Goal: Transaction & Acquisition: Purchase product/service

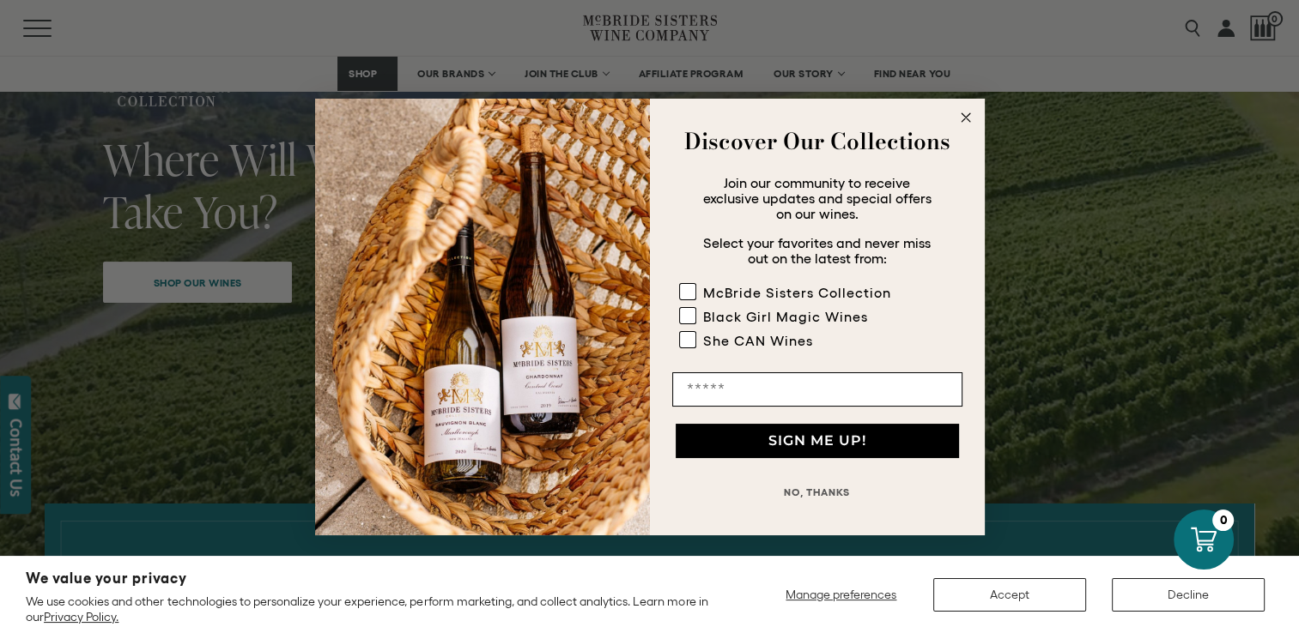
scroll to position [223, 0]
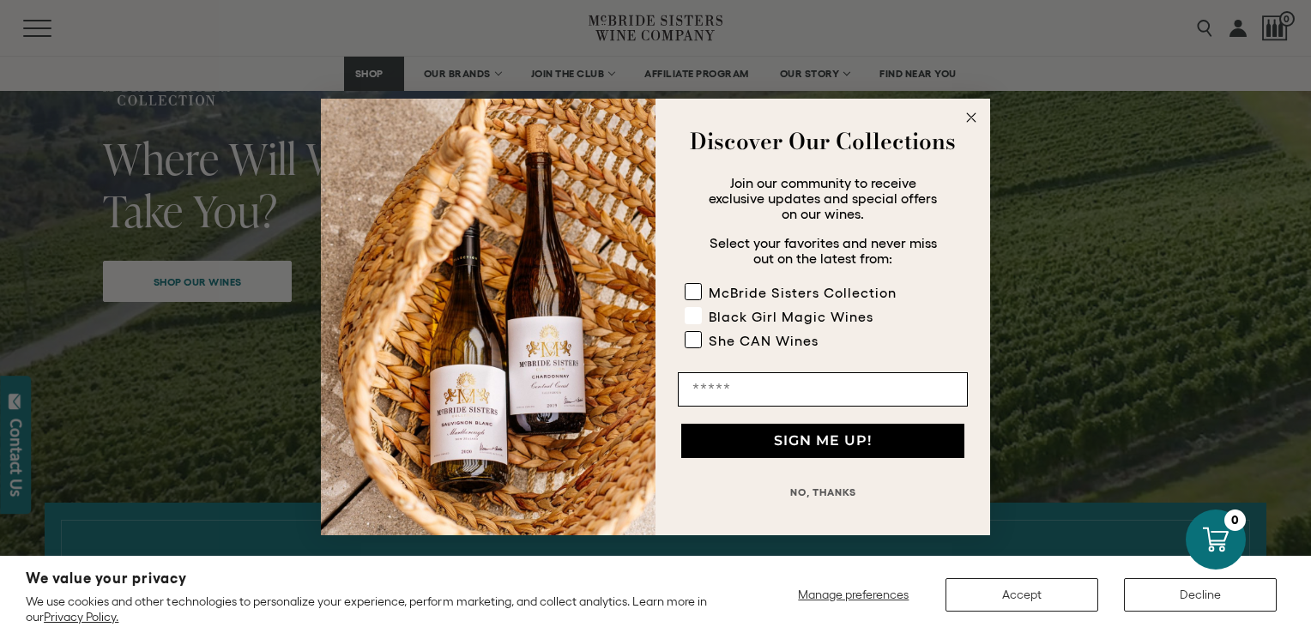
click at [707, 314] on label "Black Girl Magic Wines" at bounding box center [801, 319] width 233 height 24
click at [967, 112] on circle "Close dialog" at bounding box center [972, 117] width 20 height 20
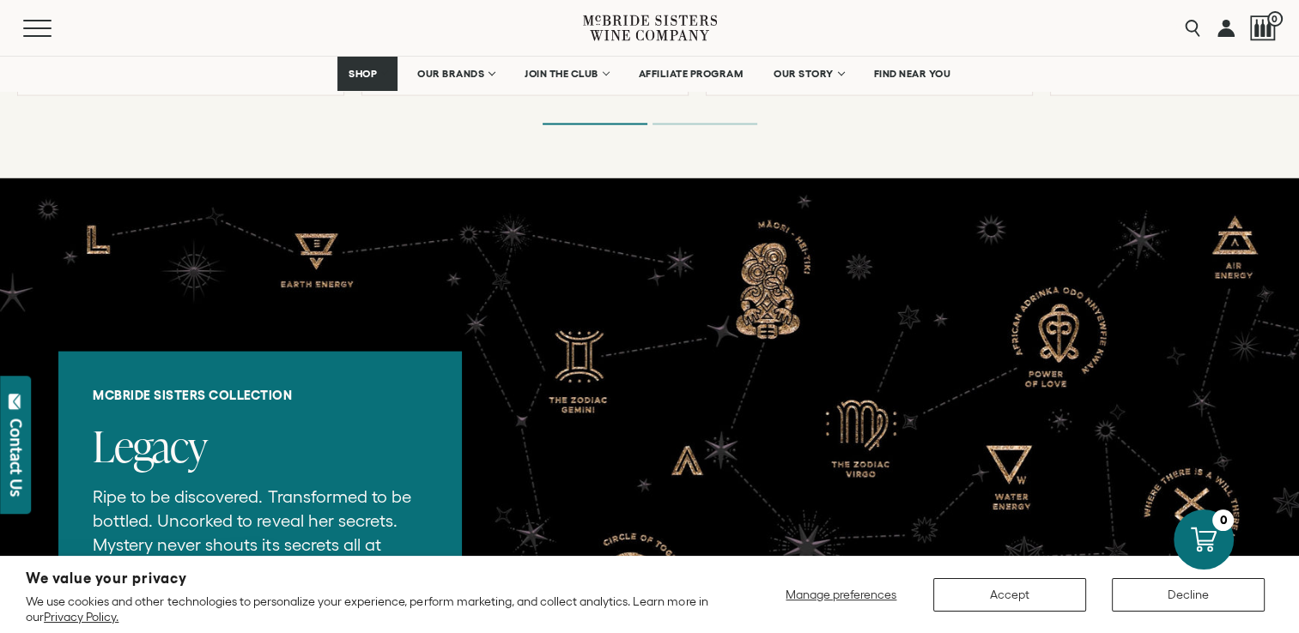
scroll to position [3431, 0]
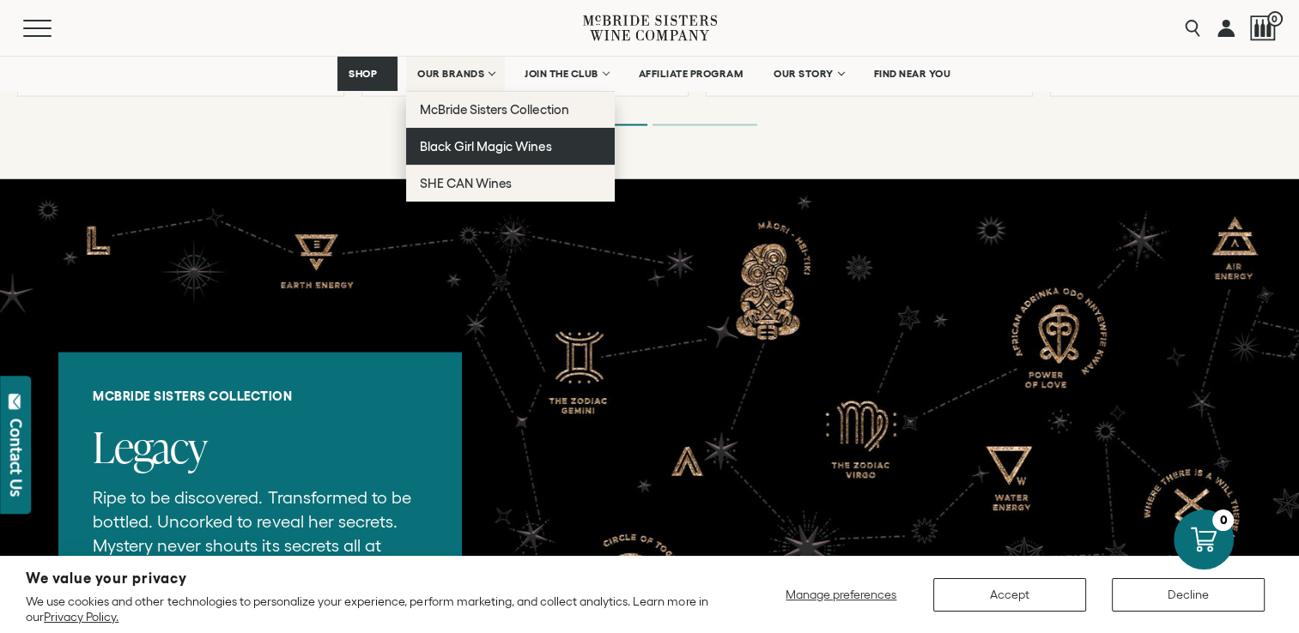
click at [479, 157] on link "Black Girl Magic Wines" at bounding box center [510, 146] width 209 height 37
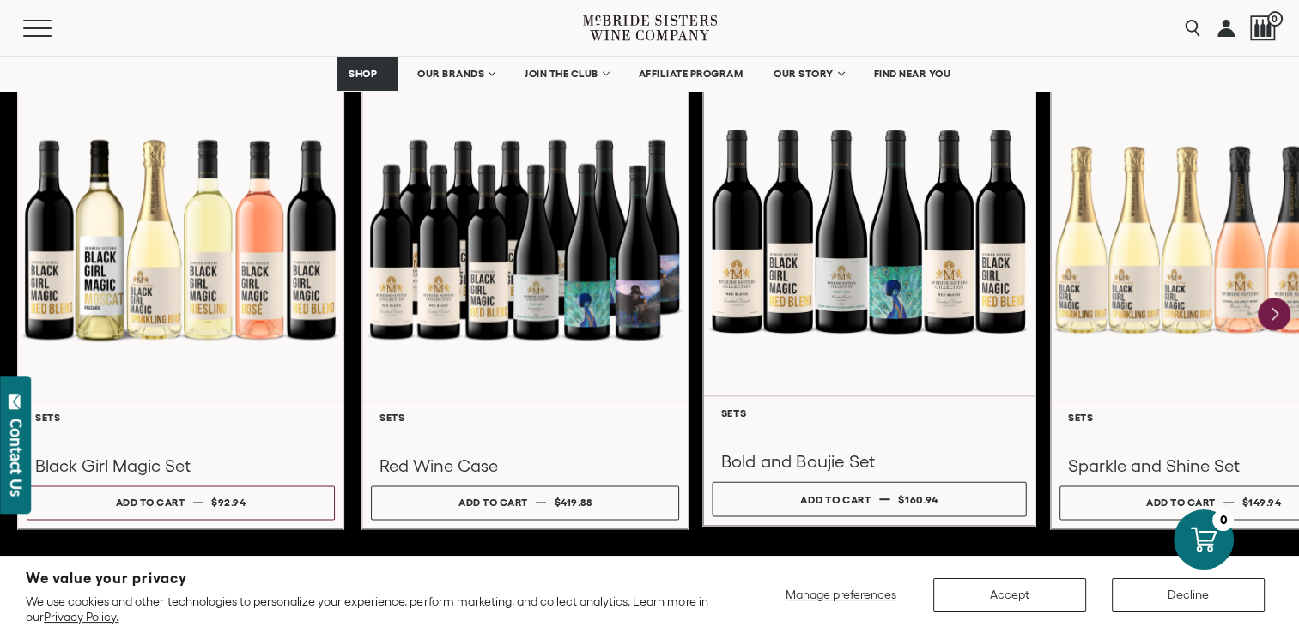
scroll to position [2340, 0]
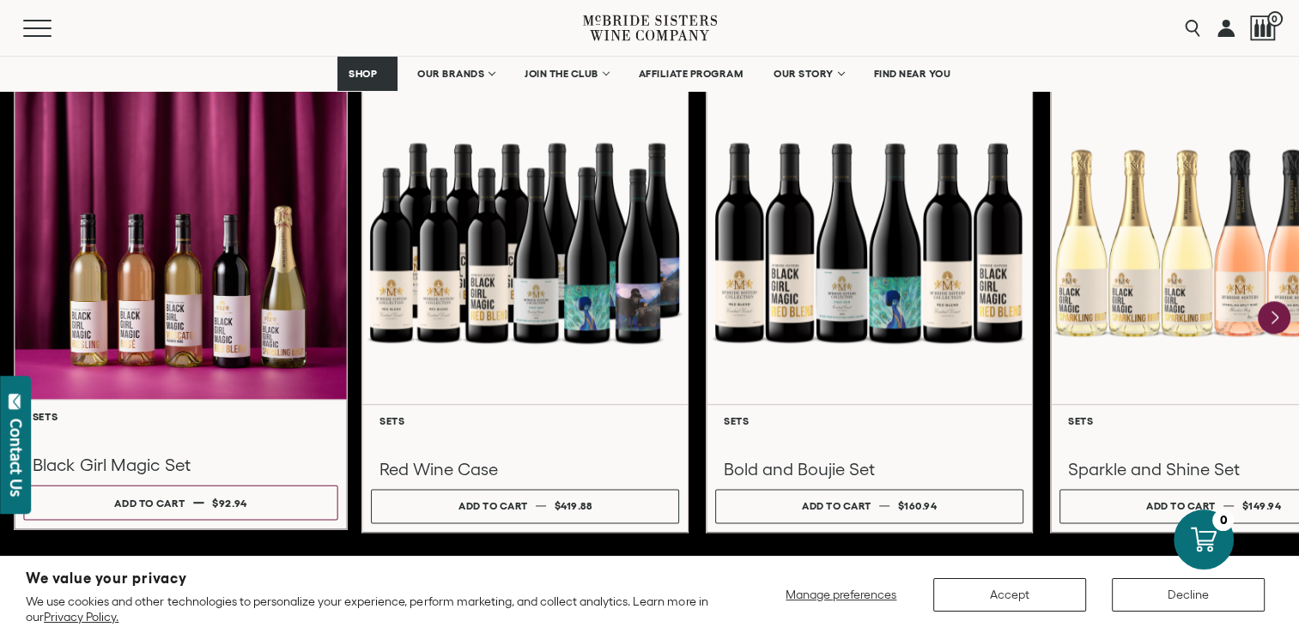
click at [227, 315] on div at bounding box center [181, 235] width 332 height 330
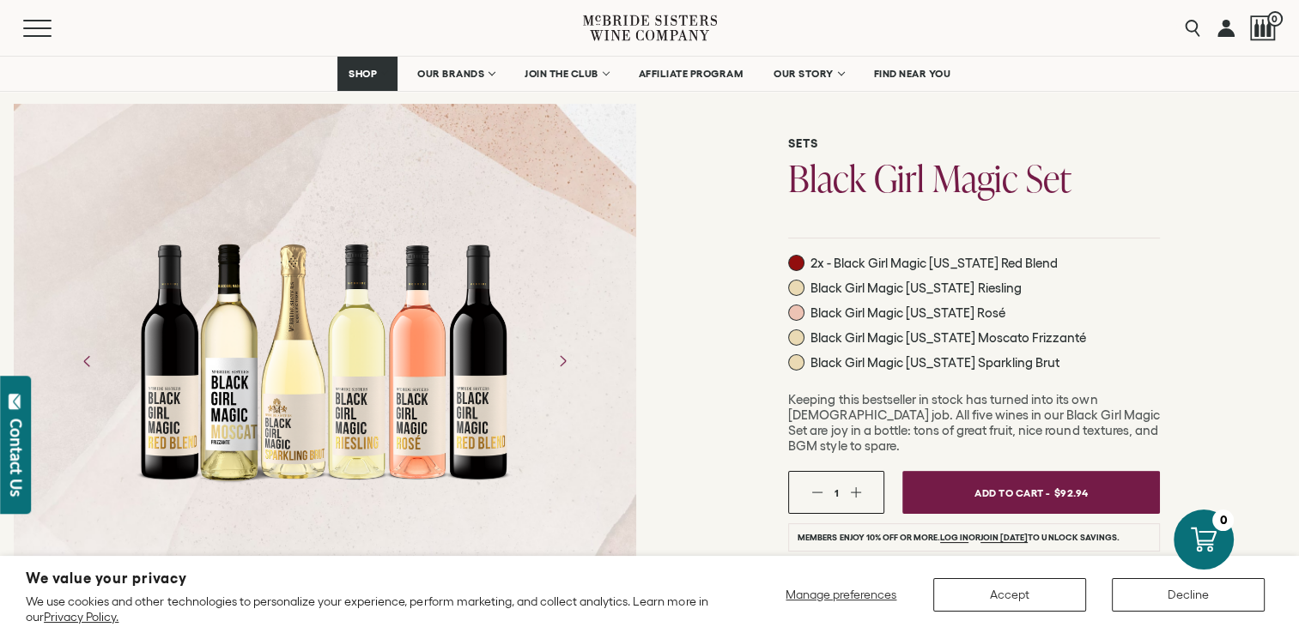
scroll to position [110, 0]
click at [794, 282] on span at bounding box center [796, 288] width 16 height 16
click at [796, 285] on span at bounding box center [796, 288] width 16 height 16
click at [796, 307] on span at bounding box center [796, 313] width 16 height 16
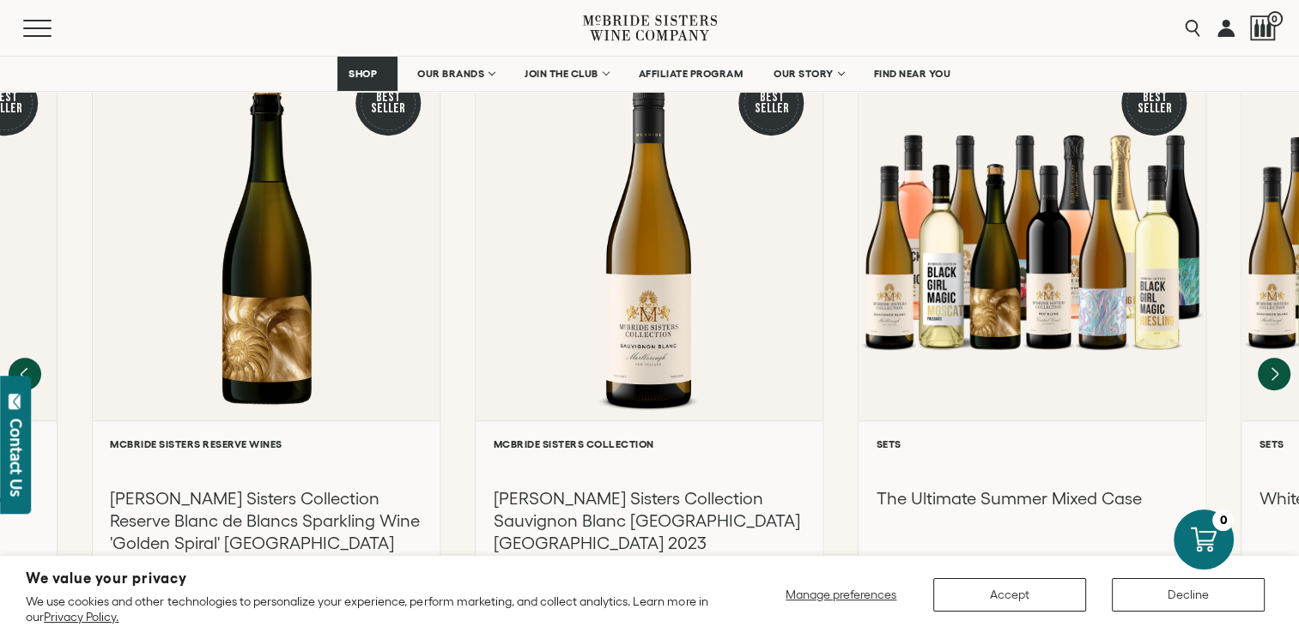
scroll to position [1480, 0]
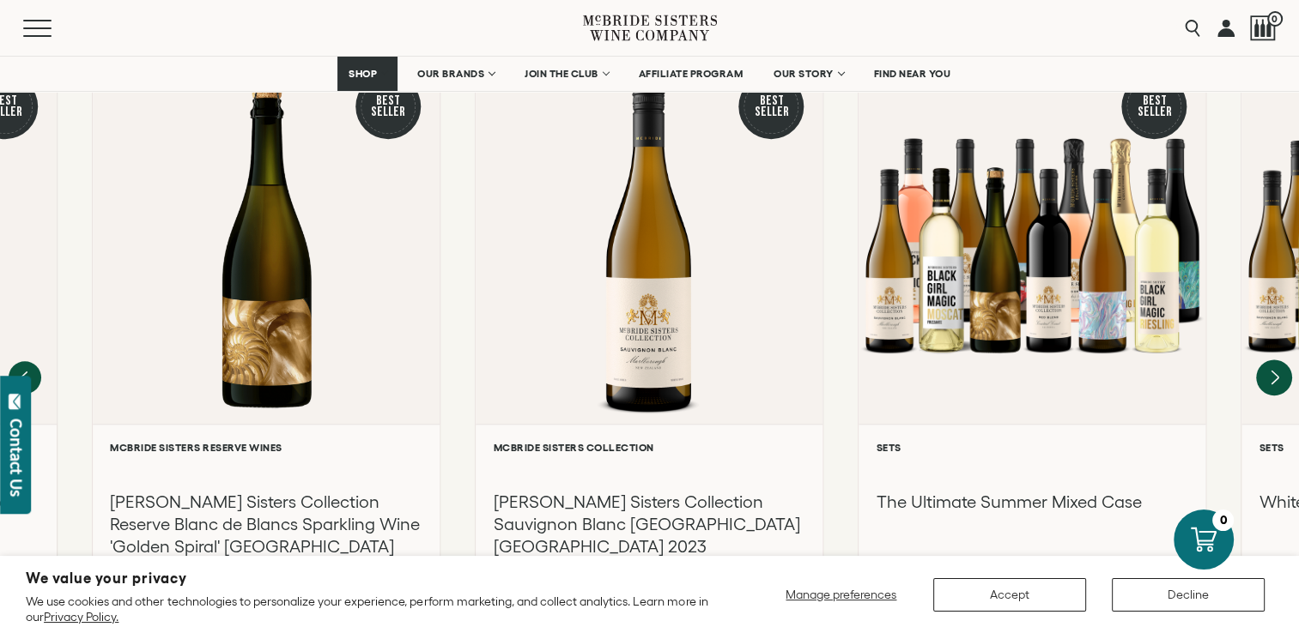
click at [1273, 360] on icon "Next" at bounding box center [1274, 378] width 36 height 36
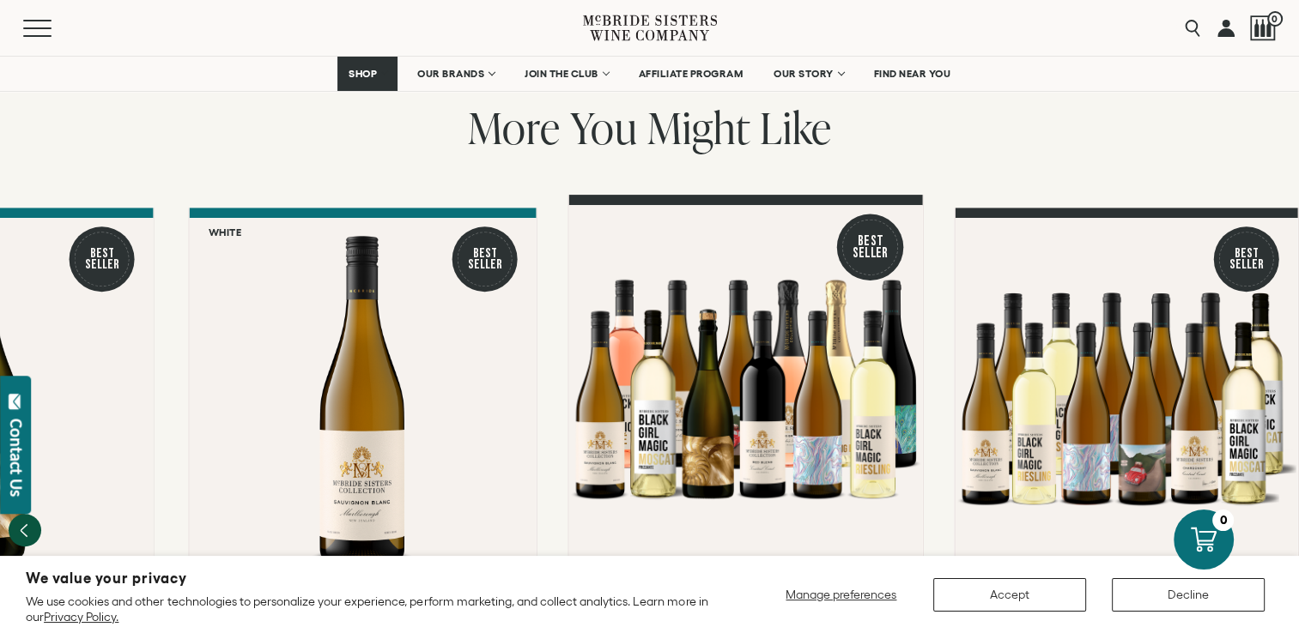
scroll to position [1328, 0]
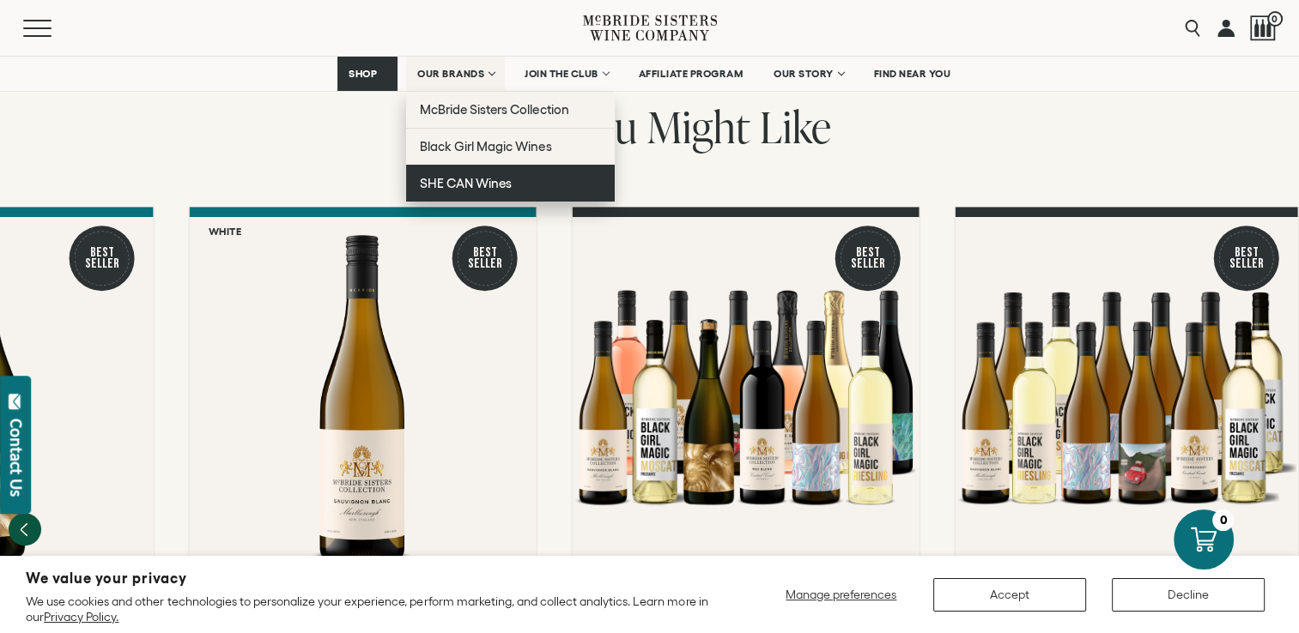
click at [474, 183] on span "SHE CAN Wines" at bounding box center [466, 183] width 92 height 15
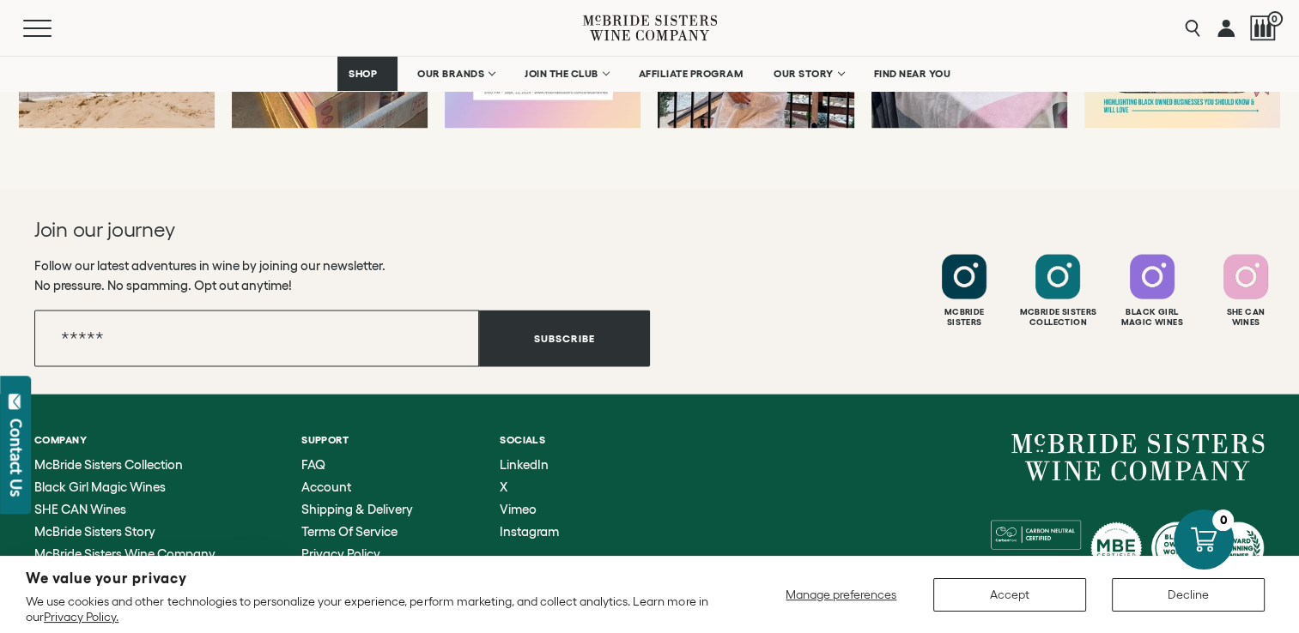
scroll to position [3752, 0]
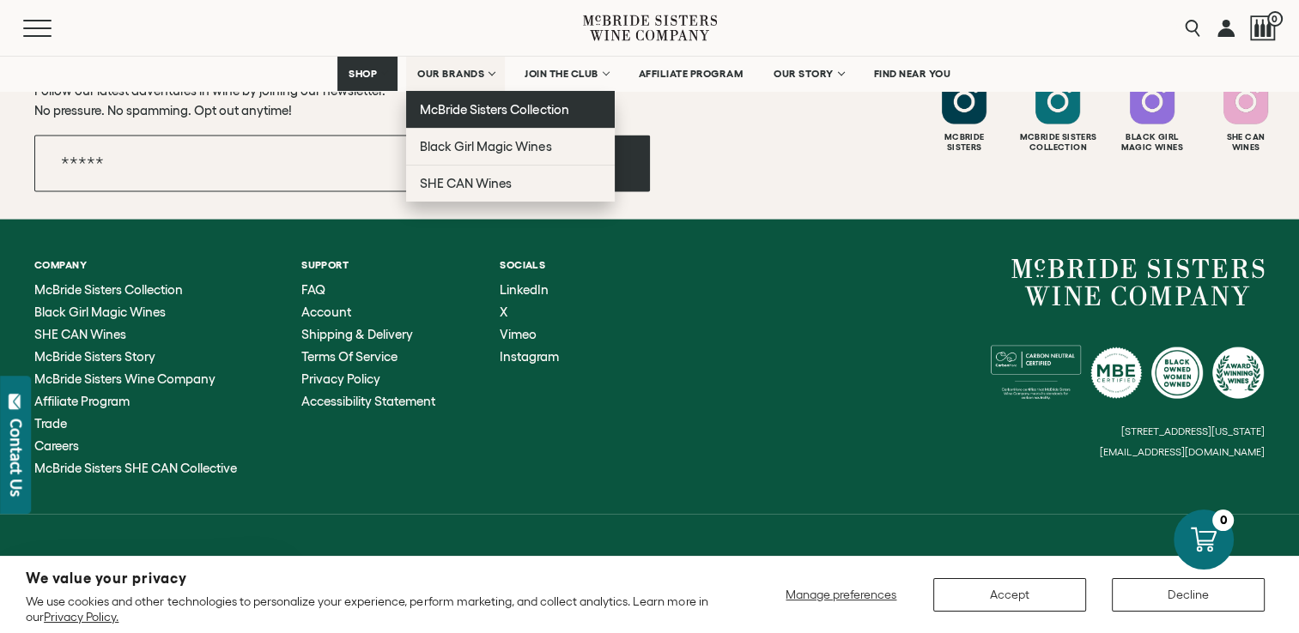
click at [466, 114] on span "McBride Sisters Collection" at bounding box center [494, 109] width 149 height 15
